Goal: Navigation & Orientation: Find specific page/section

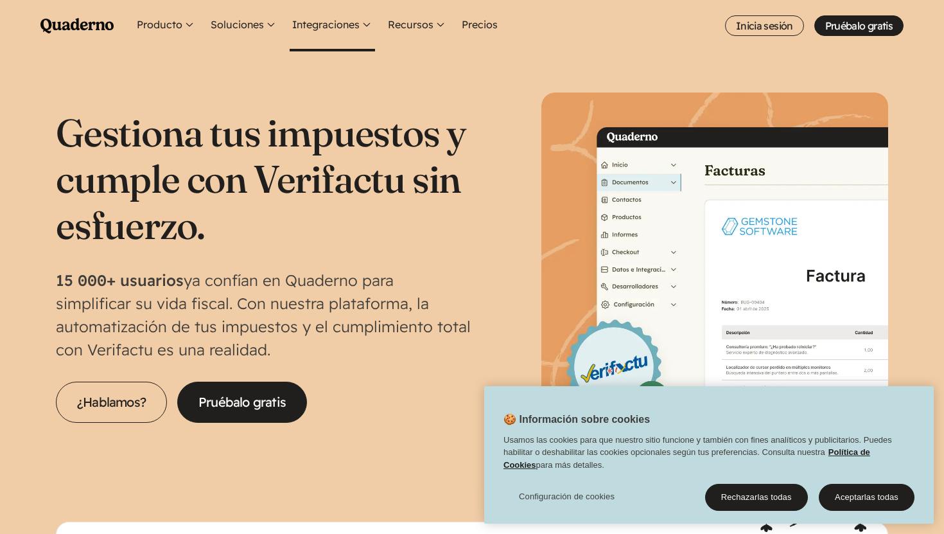
click at [342, 30] on button "Integraciones" at bounding box center [332, 25] width 85 height 51
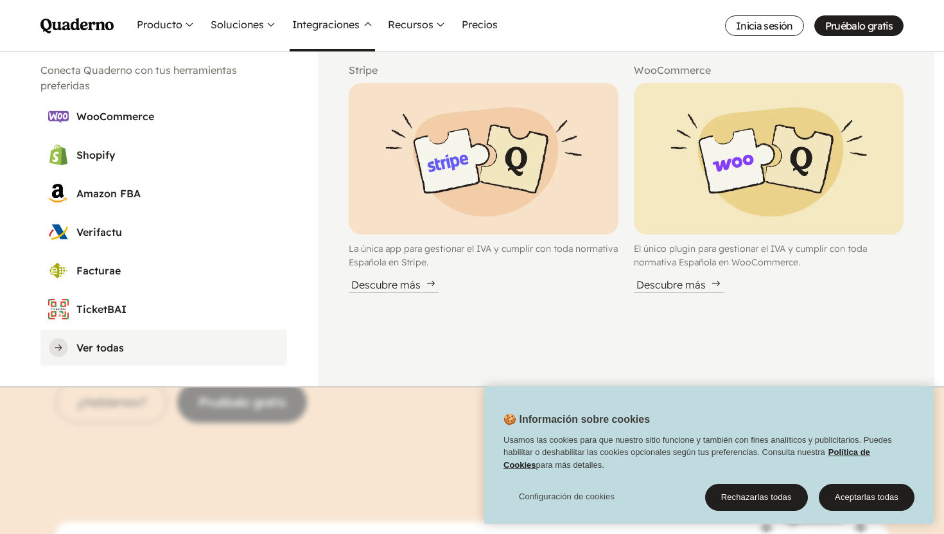
click at [106, 351] on h3 "Ver todas" at bounding box center [177, 347] width 203 height 15
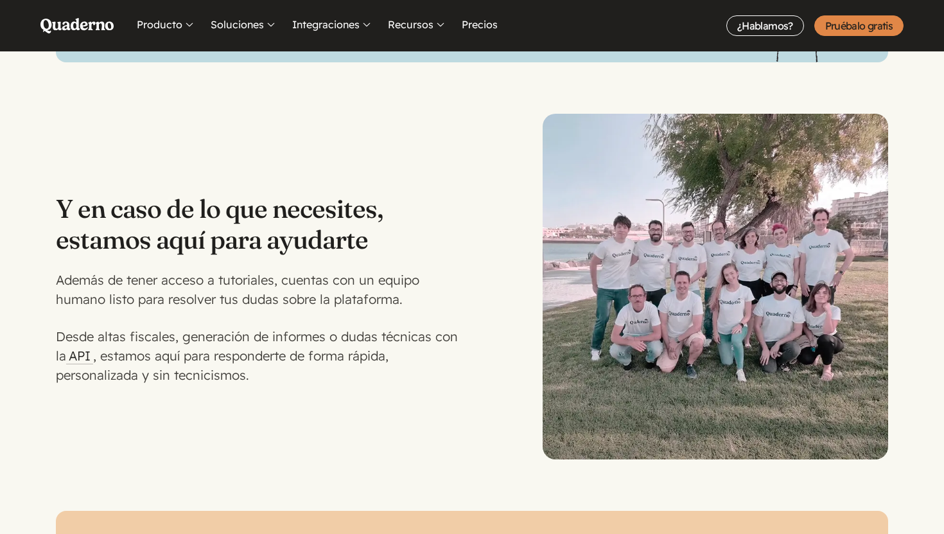
scroll to position [3471, 0]
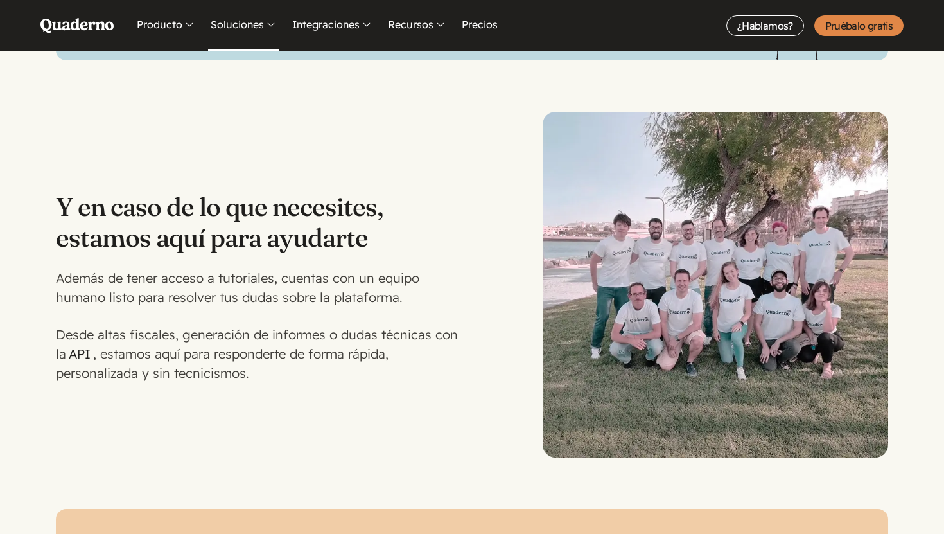
click at [272, 19] on button "Soluciones" at bounding box center [243, 25] width 71 height 51
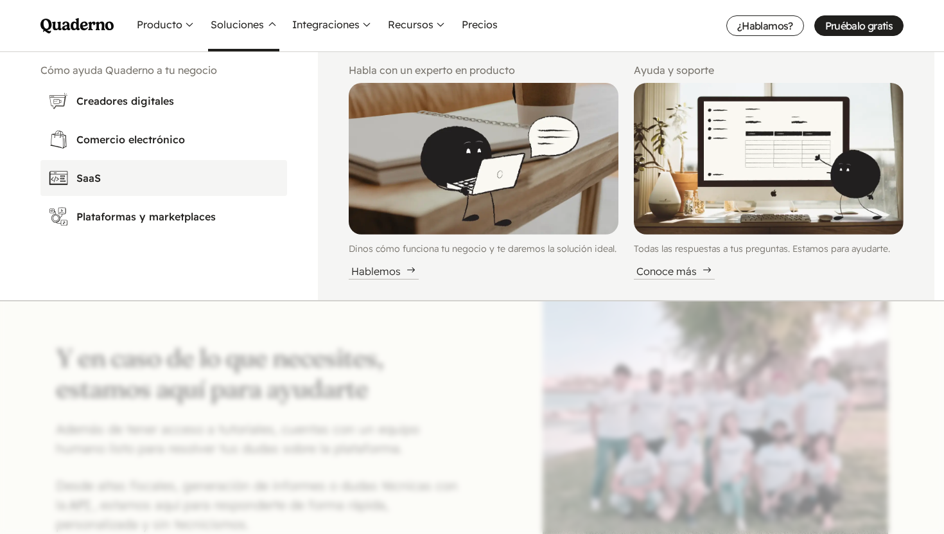
scroll to position [3313, 0]
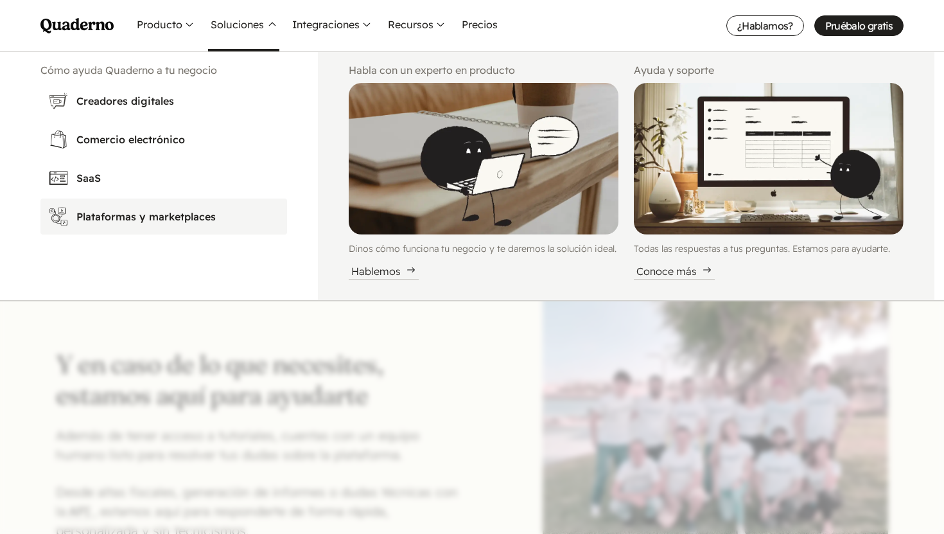
click at [156, 215] on h3 "Plataformas y marketplaces" at bounding box center [177, 216] width 203 height 15
